Goal: Information Seeking & Learning: Understand process/instructions

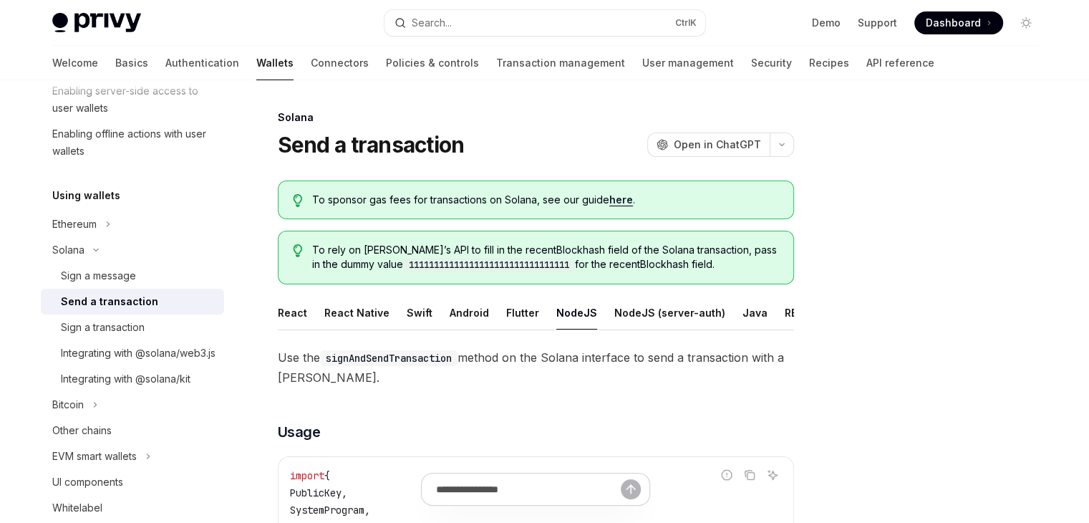
click at [568, 310] on button "NodeJS" at bounding box center [576, 313] width 41 height 34
type textarea "*"
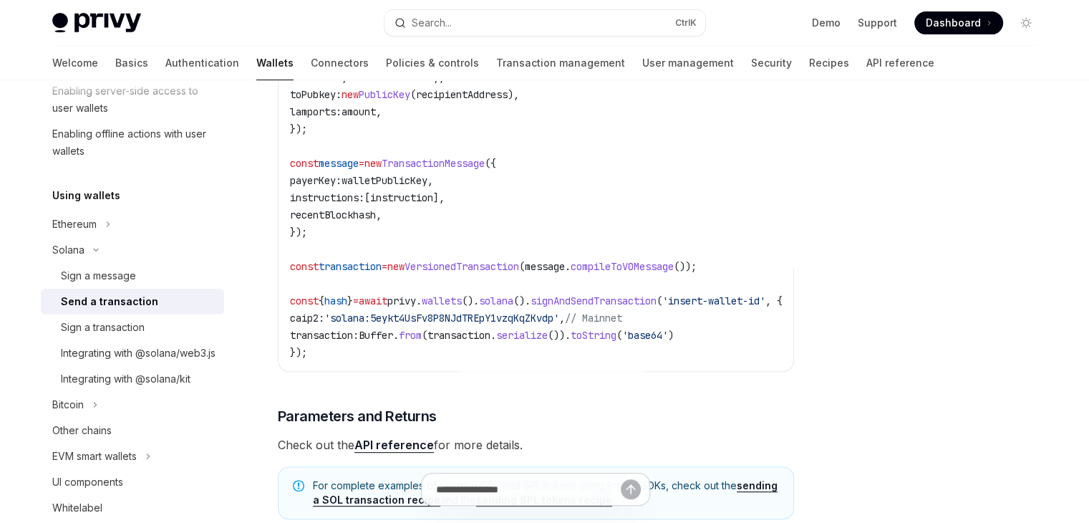
scroll to position [573, 0]
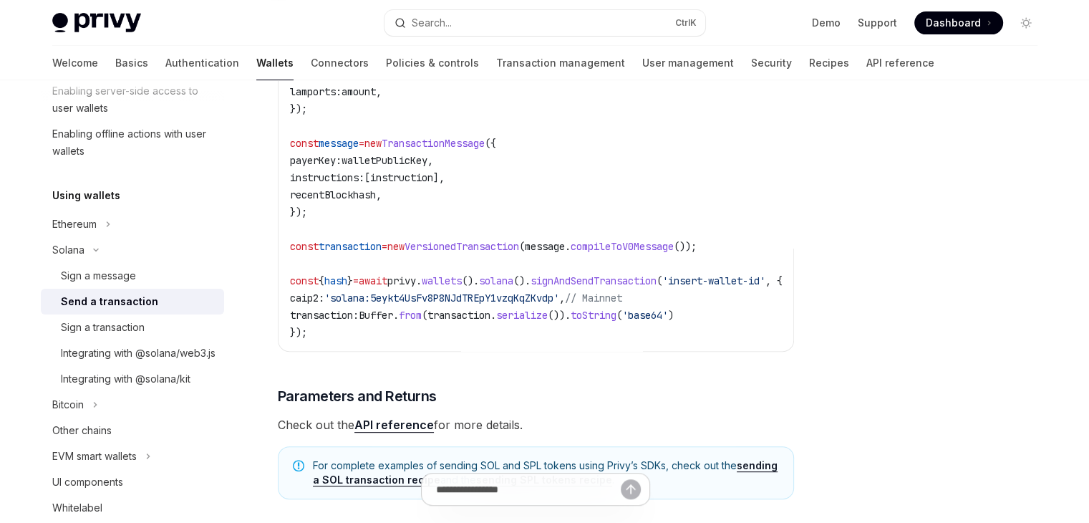
click at [458, 322] on span "transaction" at bounding box center [459, 315] width 63 height 13
click at [402, 167] on span "walletPublicKey" at bounding box center [385, 160] width 86 height 13
click at [425, 226] on code "import { PublicKey , SystemProgram , VersionedTransaction , TransactionMessage …" at bounding box center [553, 117] width 527 height 447
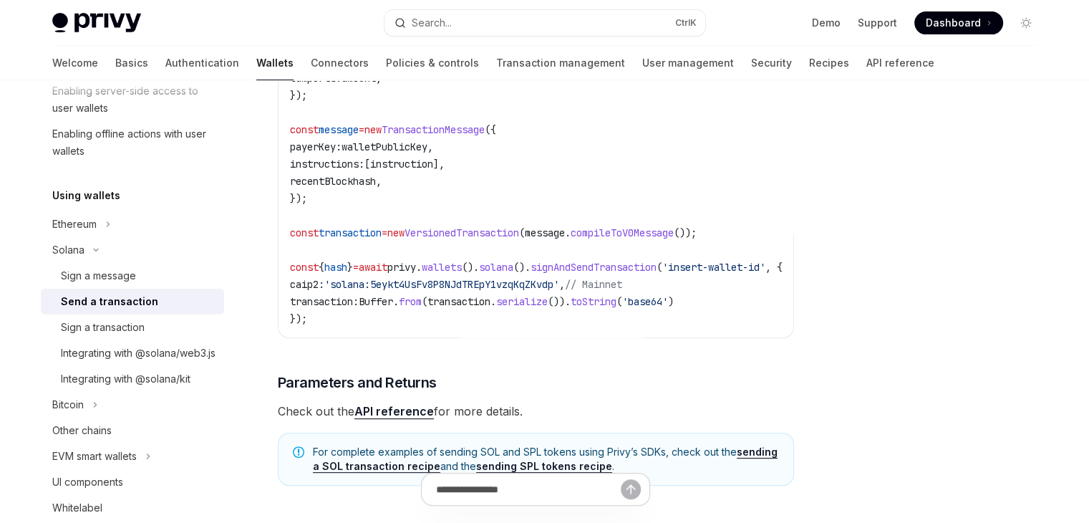
scroll to position [644, 0]
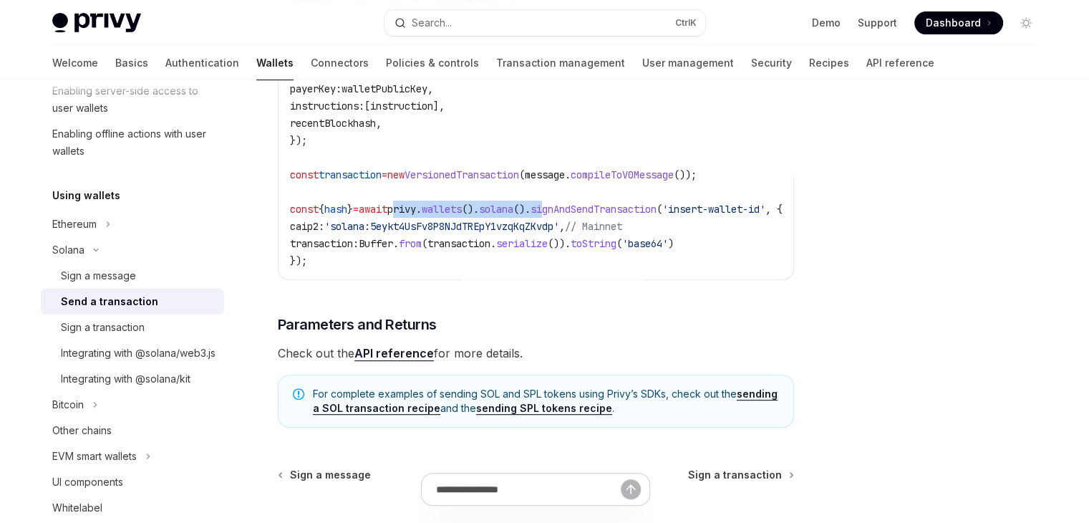
drag, startPoint x: 416, startPoint y: 216, endPoint x: 577, endPoint y: 215, distance: 161.1
click at [577, 213] on span "const { hash } = await privy . wallets (). solana (). signAndSendTransaction ( …" at bounding box center [536, 209] width 493 height 13
drag, startPoint x: 554, startPoint y: 235, endPoint x: 485, endPoint y: 221, distance: 70.8
click at [554, 233] on span "'solana:5eykt4UsFv8P8NJdTREpY1vzqKqZKvdp'" at bounding box center [441, 226] width 235 height 13
drag, startPoint x: 453, startPoint y: 217, endPoint x: 698, endPoint y: 223, distance: 245.7
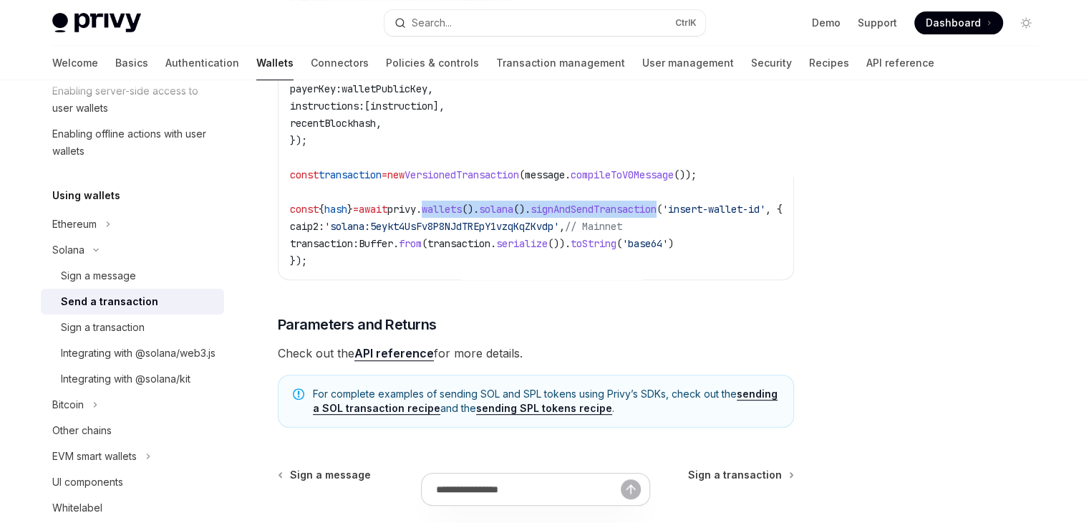
click at [698, 216] on span "const { hash } = await privy . wallets (). solana (). signAndSendTransaction ( …" at bounding box center [536, 209] width 493 height 13
copy span "wallets (). solana (). signAndSendTransaction"
click at [422, 250] on span "from" at bounding box center [410, 243] width 23 height 13
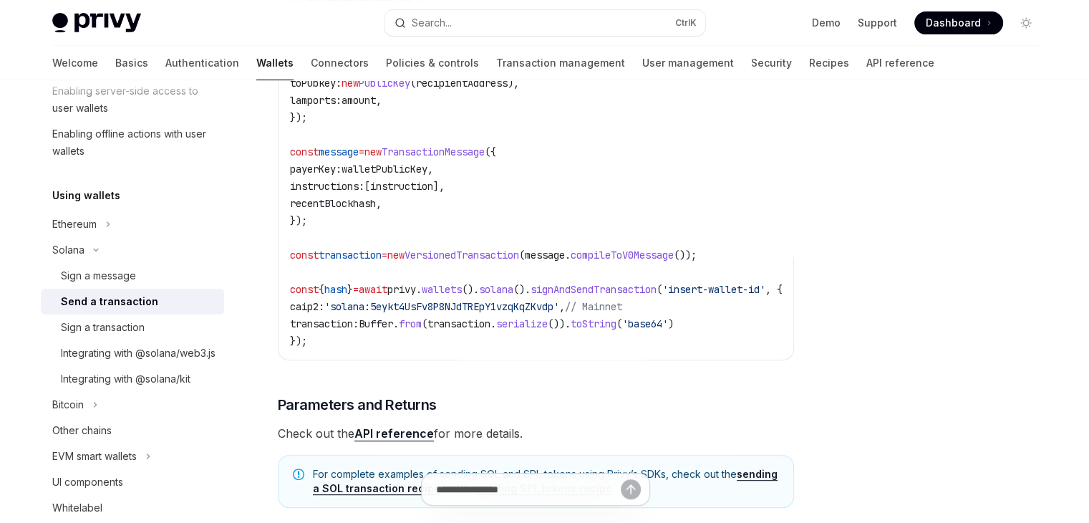
scroll to position [573, 0]
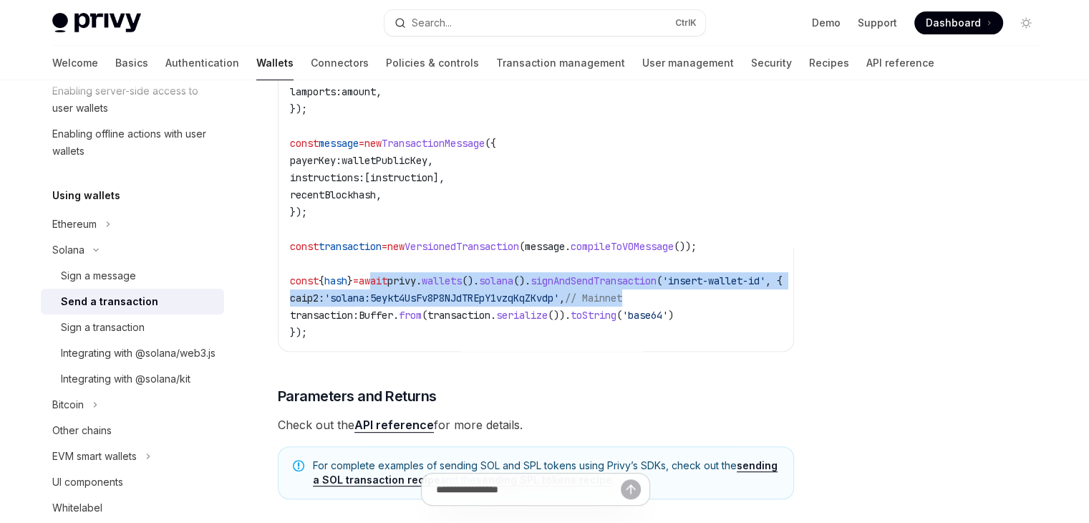
drag, startPoint x: 388, startPoint y: 290, endPoint x: 724, endPoint y: 299, distance: 336.0
click at [724, 299] on code "import { PublicKey , SystemProgram , VersionedTransaction , TransactionMessage …" at bounding box center [553, 117] width 527 height 447
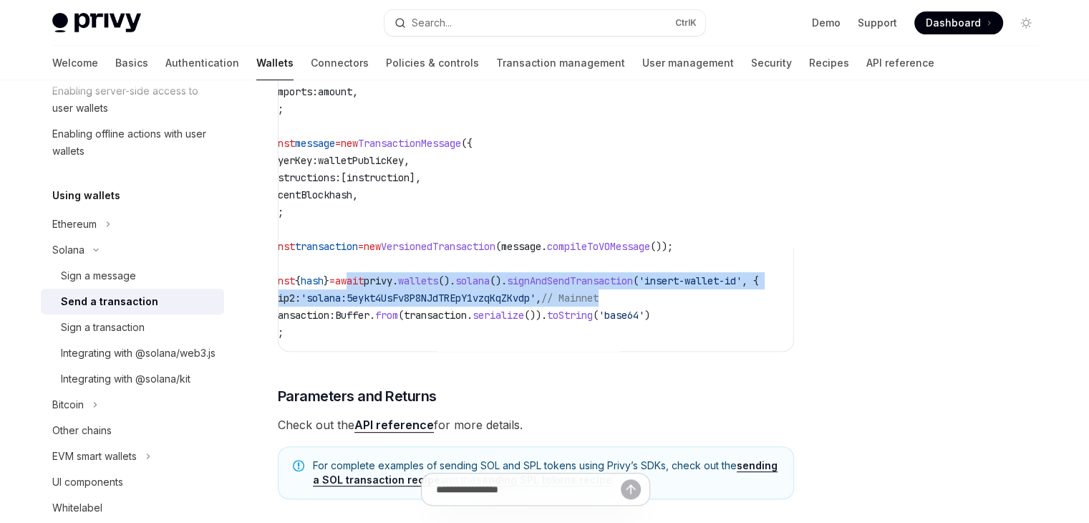
scroll to position [0, 0]
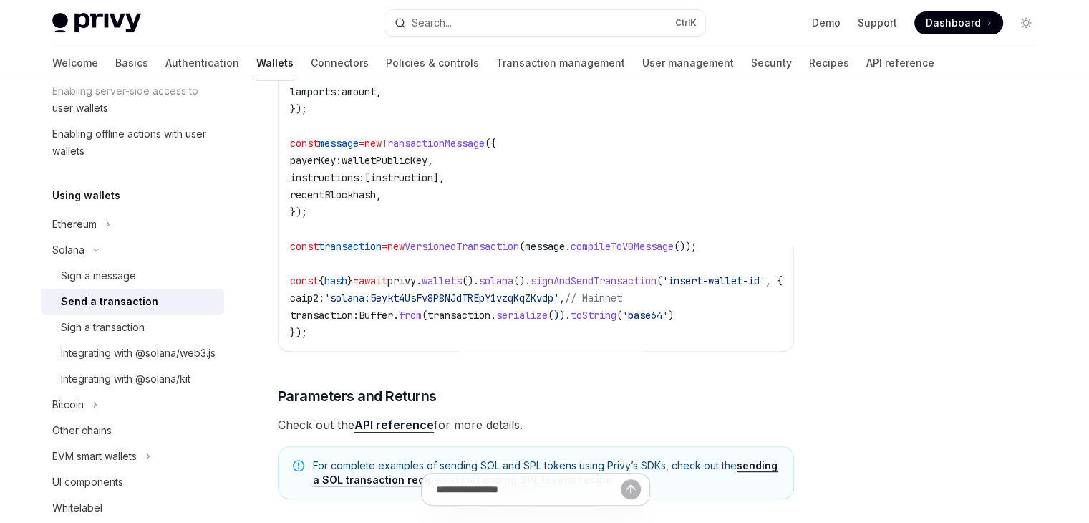
click at [455, 339] on code "import { PublicKey , SystemProgram , VersionedTransaction , TransactionMessage …" at bounding box center [553, 117] width 527 height 447
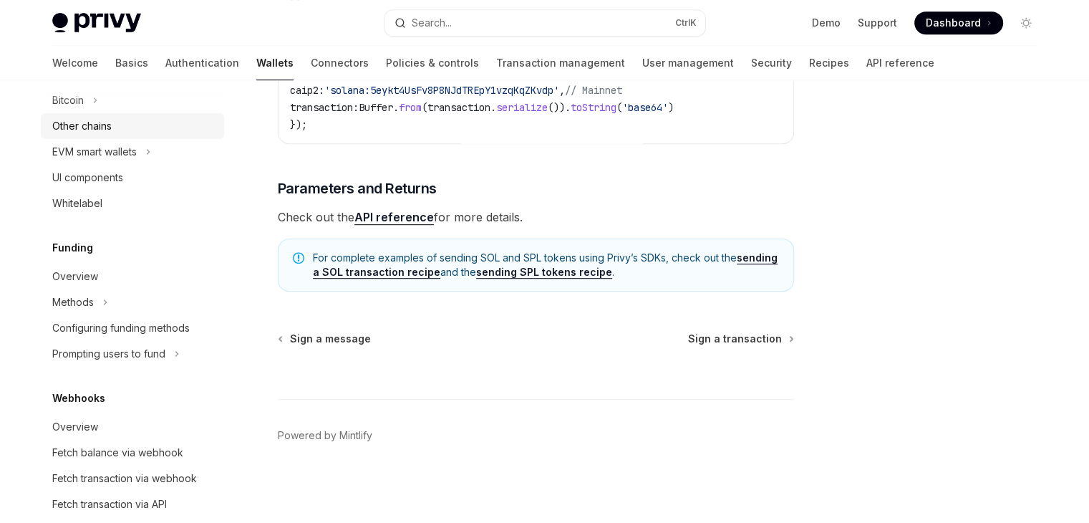
scroll to position [618, 0]
